Goal: Task Accomplishment & Management: Use online tool/utility

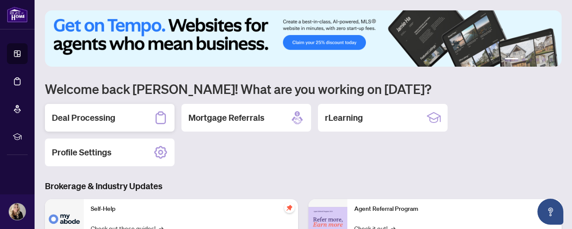
click at [107, 117] on h2 "Deal Processing" at bounding box center [84, 117] width 64 height 12
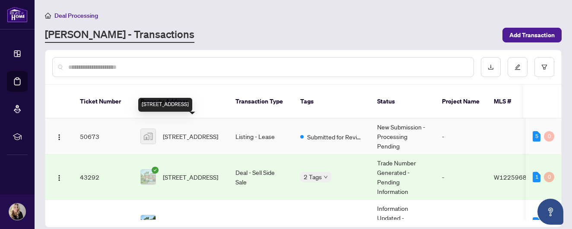
click at [184, 131] on span "[STREET_ADDRESS]" at bounding box center [190, 136] width 55 height 10
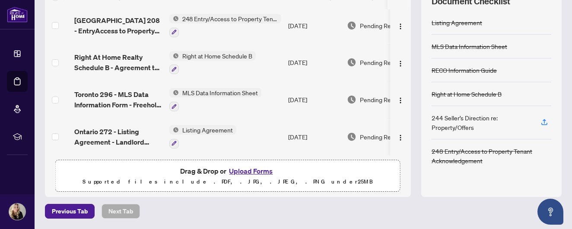
scroll to position [133, 0]
click at [544, 121] on icon "button" at bounding box center [545, 122] width 8 height 8
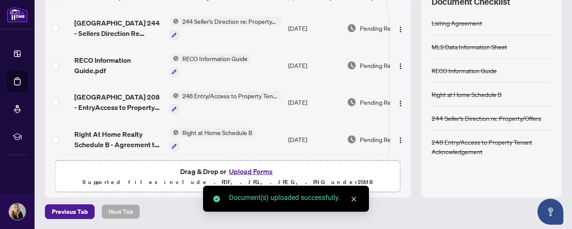
scroll to position [0, 0]
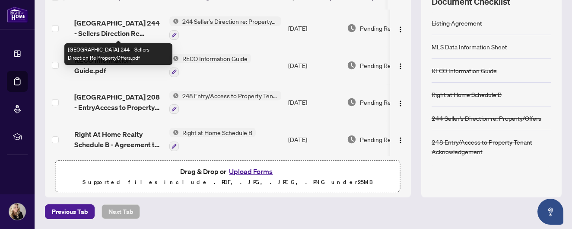
click at [113, 20] on span "[GEOGRAPHIC_DATA] 244 - Sellers Direction Re PropertyOffers.pdf" at bounding box center [118, 28] width 88 height 21
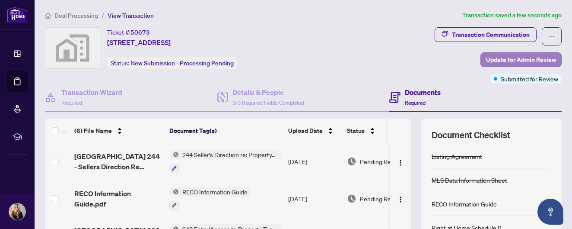
click at [515, 63] on span "Update for Admin Review" at bounding box center [521, 60] width 70 height 14
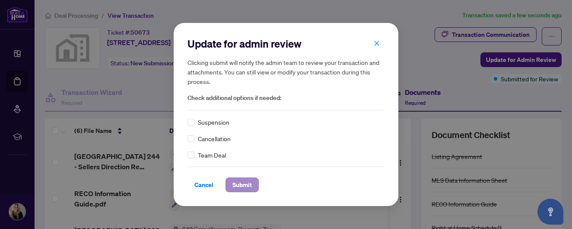
click at [232, 189] on span "Submit" at bounding box center [241, 185] width 19 height 14
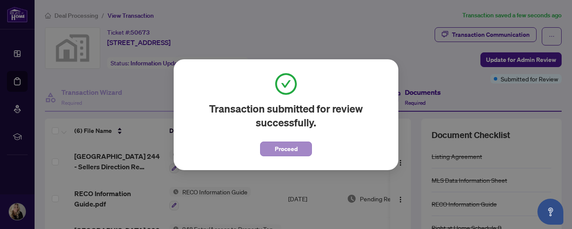
click at [286, 146] on span "Proceed" at bounding box center [286, 149] width 23 height 14
